Goal: Obtain resource: Download file/media

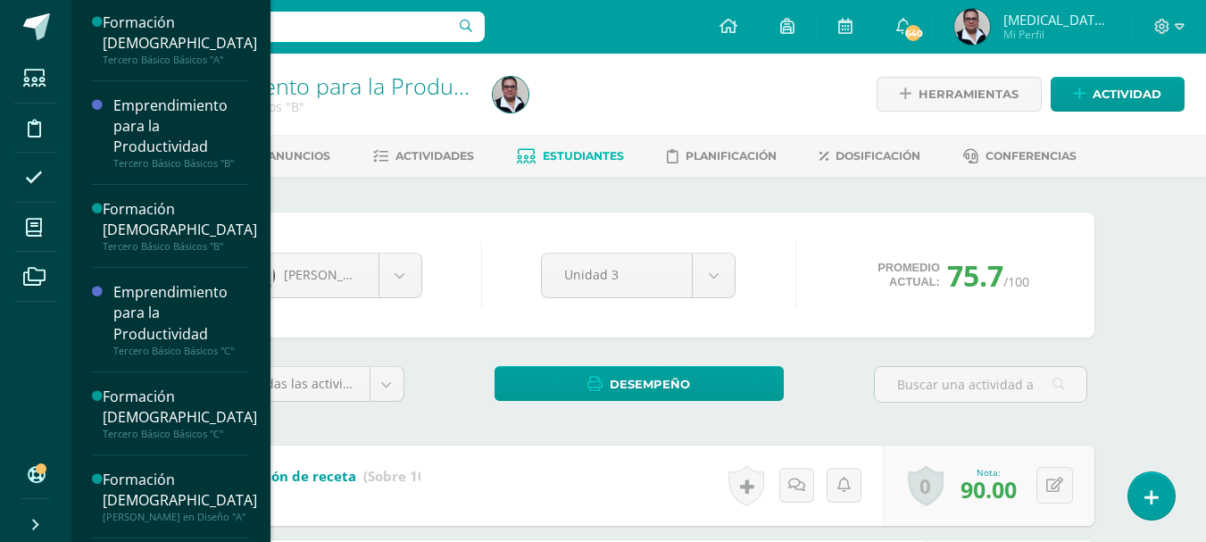
scroll to position [1525, 0]
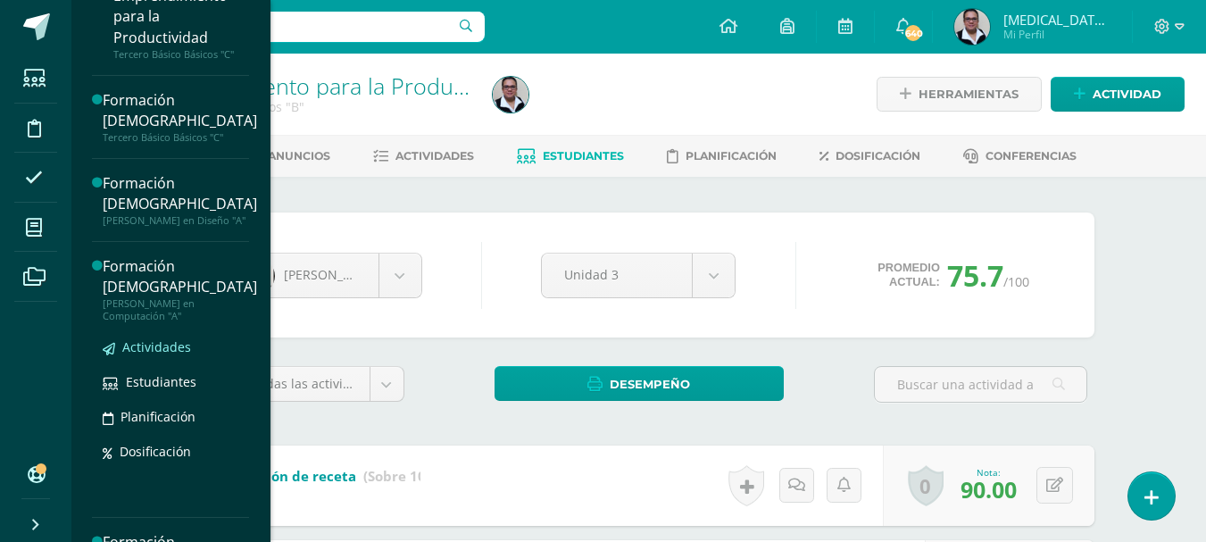
click at [170, 355] on span "Actividades" at bounding box center [156, 346] width 69 height 17
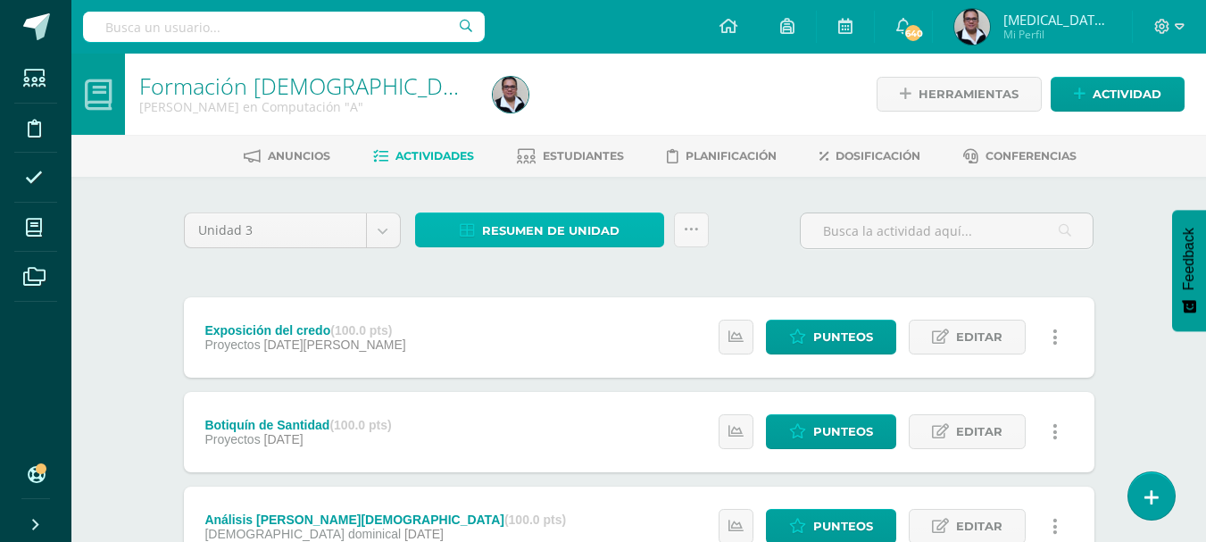
click at [577, 230] on span "Resumen de unidad" at bounding box center [551, 230] width 138 height 33
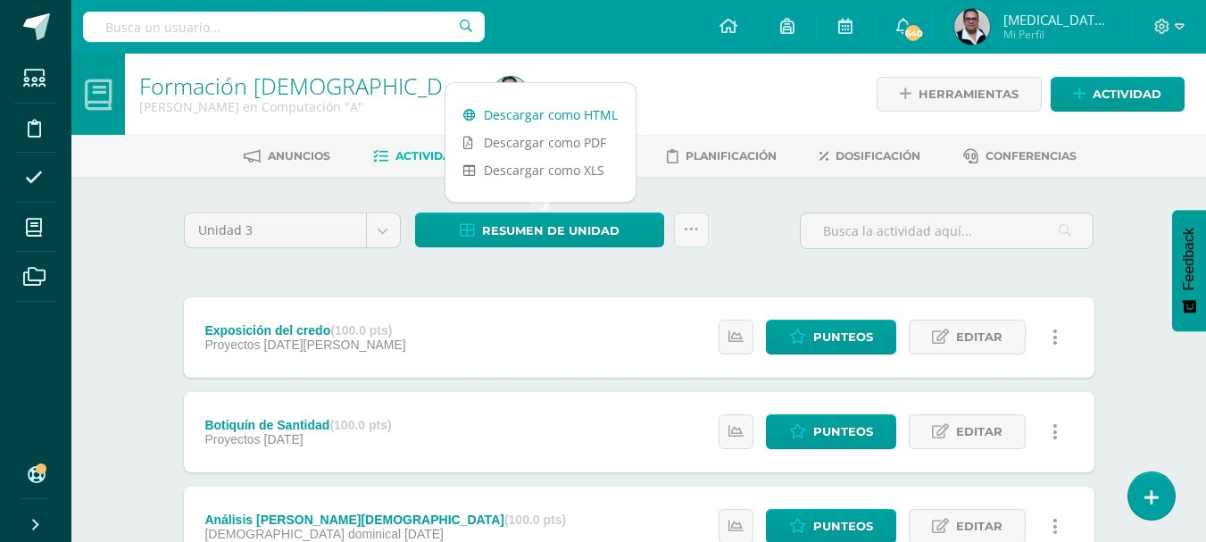
click at [546, 116] on link "Descargar como HTML" at bounding box center [541, 115] width 190 height 28
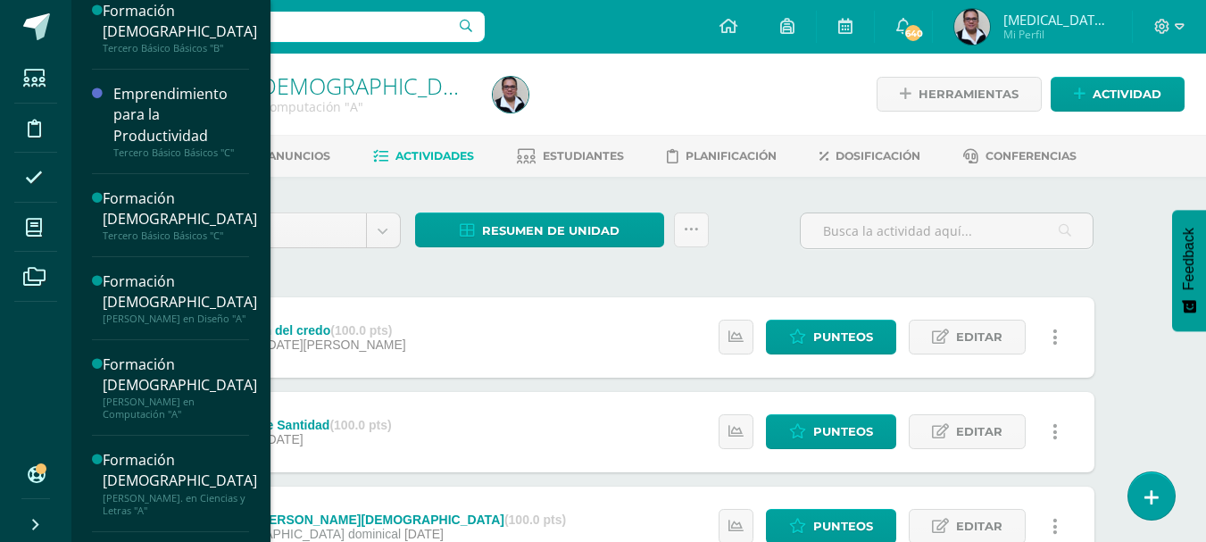
scroll to position [1433, 0]
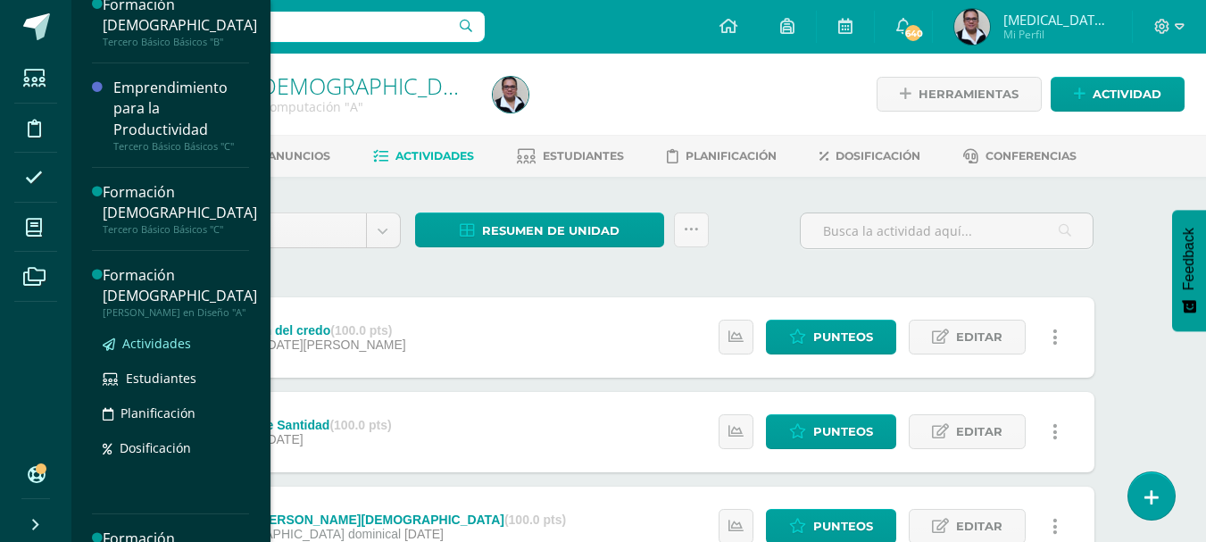
click at [177, 352] on span "Actividades" at bounding box center [156, 343] width 69 height 17
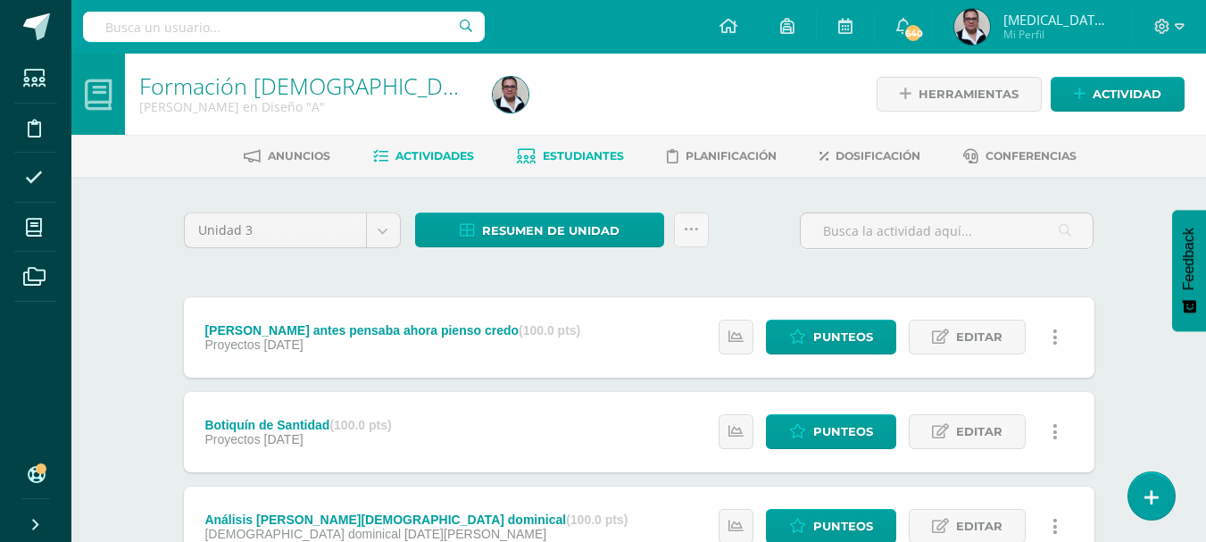
click at [562, 155] on span "Estudiantes" at bounding box center [583, 155] width 81 height 13
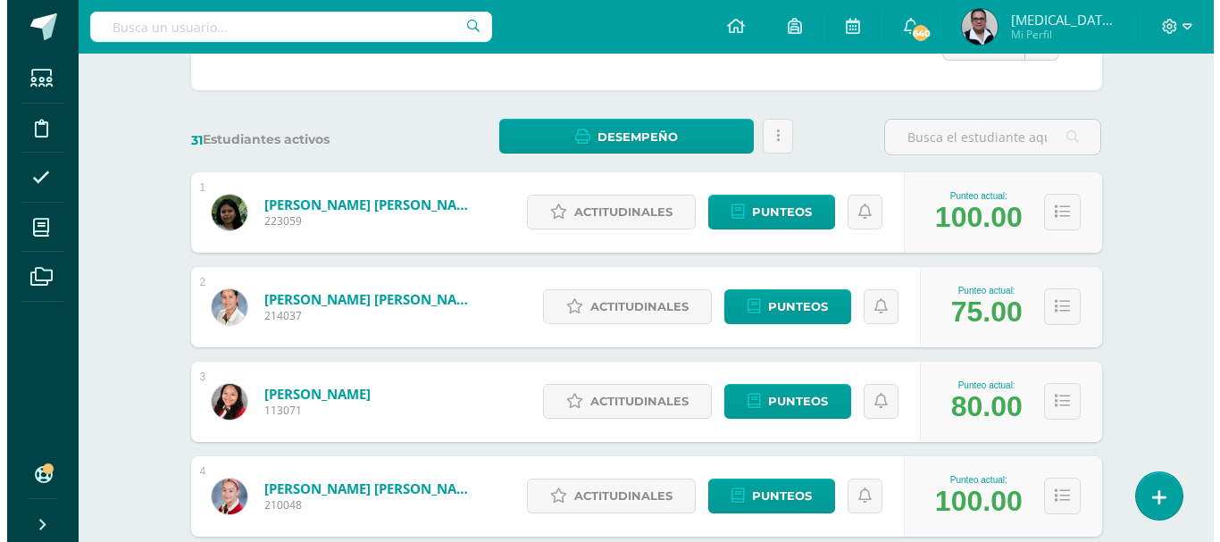
scroll to position [226, 0]
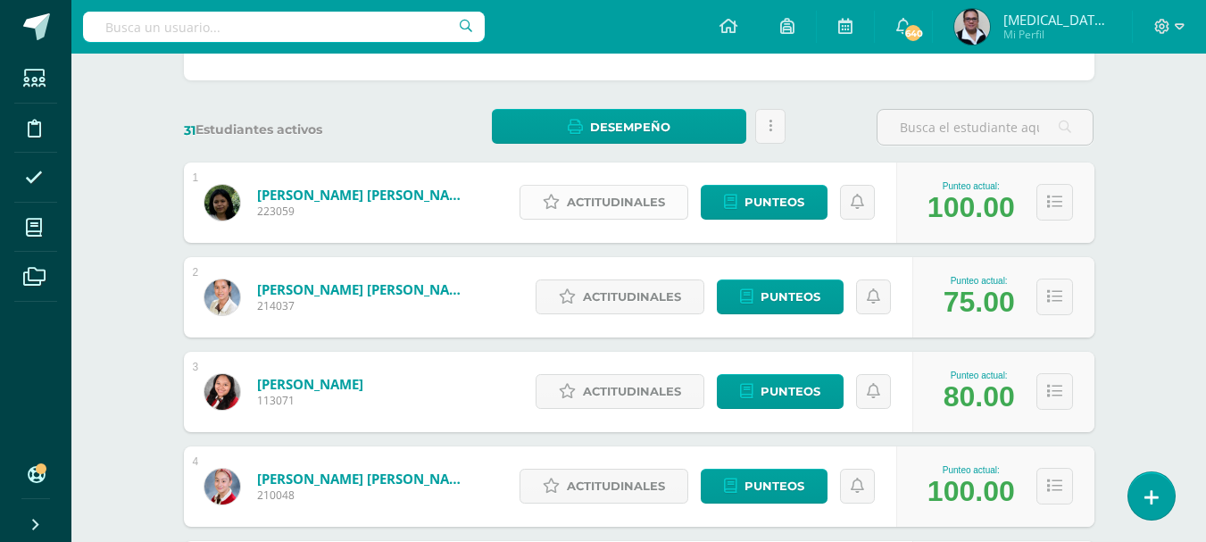
click at [628, 202] on span "Actitudinales" at bounding box center [616, 202] width 98 height 33
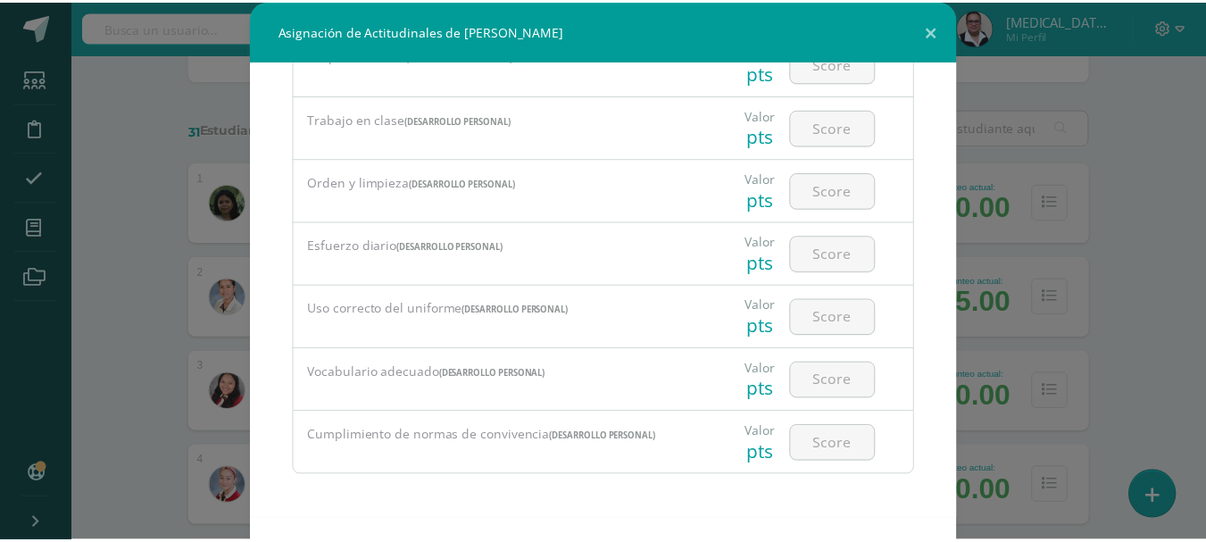
scroll to position [373, 0]
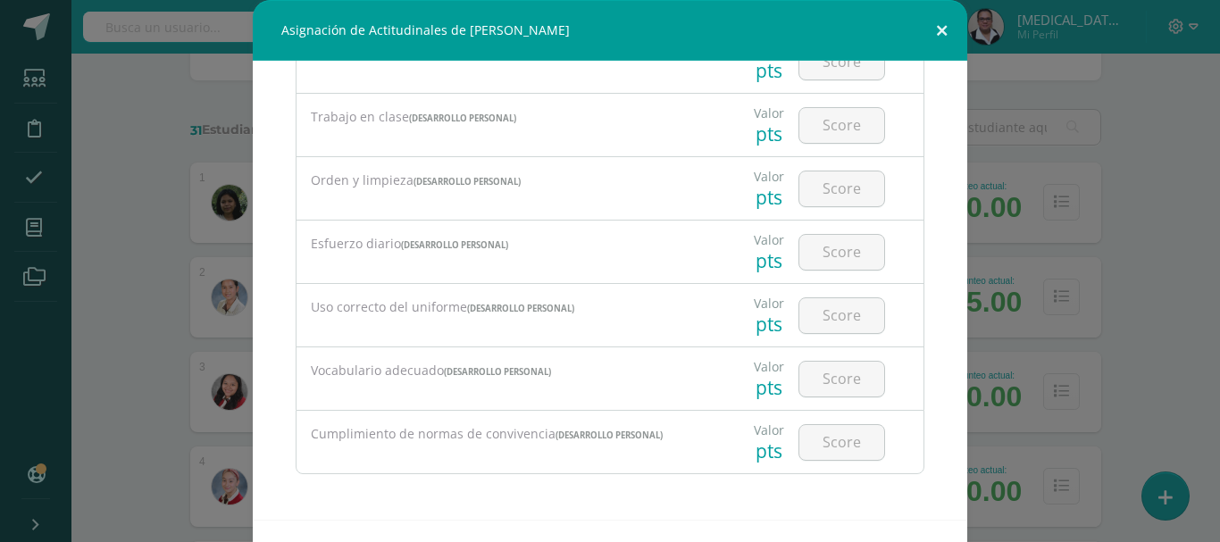
click at [928, 32] on button at bounding box center [941, 30] width 51 height 61
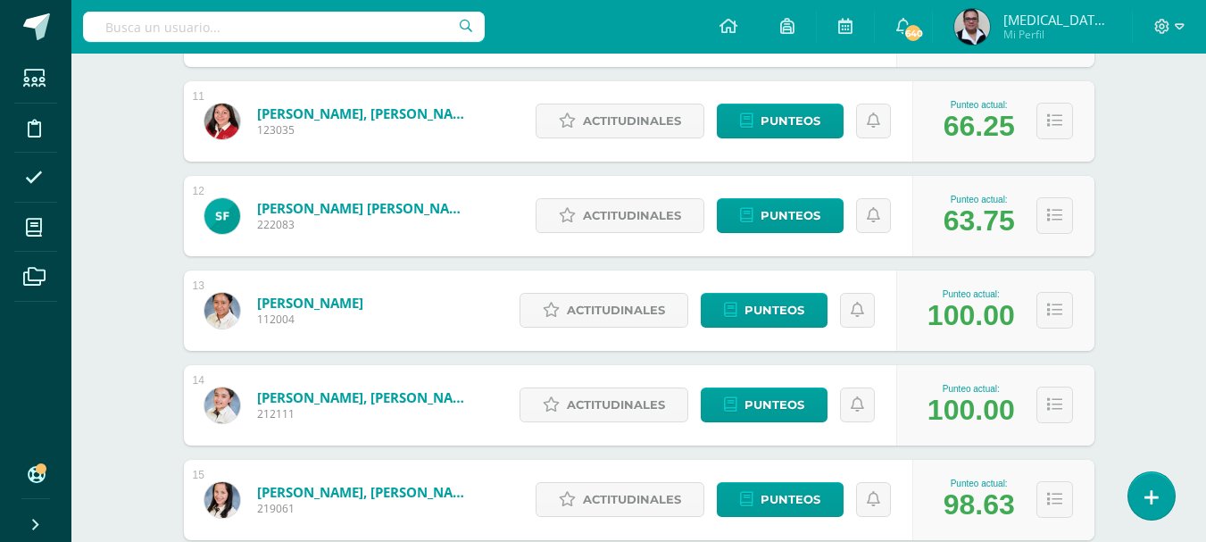
scroll to position [1137, 0]
